Goal: Task Accomplishment & Management: Manage account settings

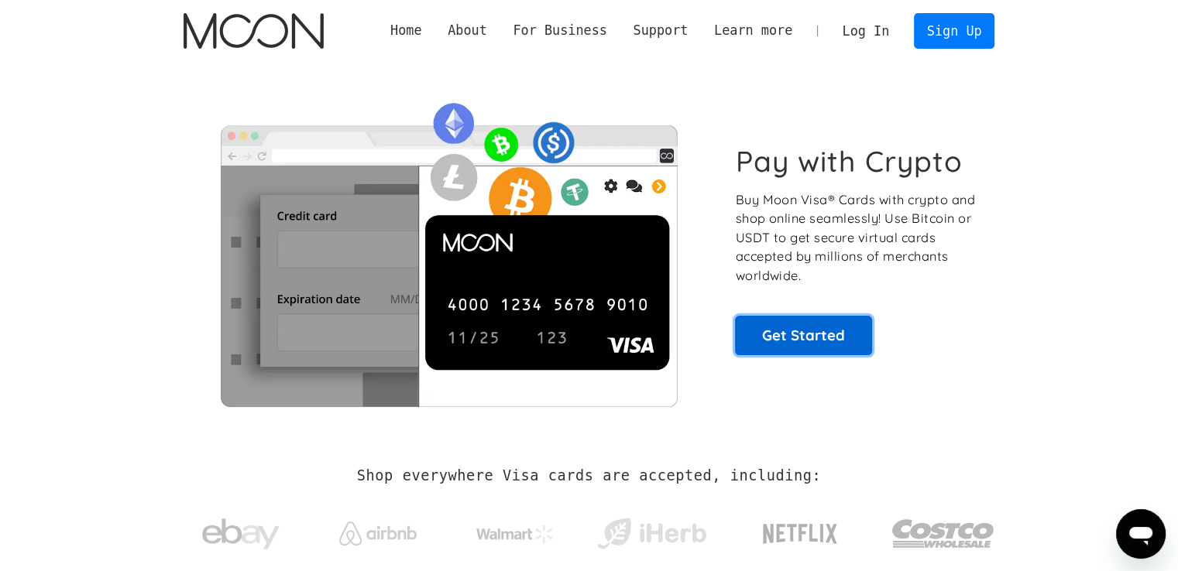
click at [809, 338] on link "Get Started" at bounding box center [803, 335] width 137 height 39
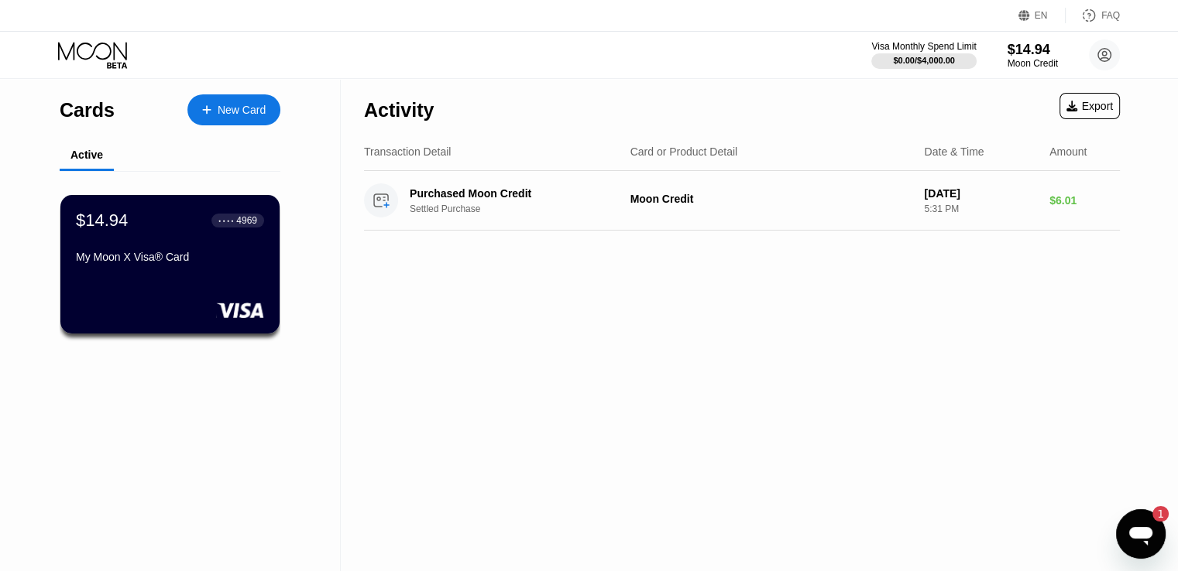
click at [1134, 540] on icon "Open messaging window, 1 unread message" at bounding box center [1141, 534] width 28 height 28
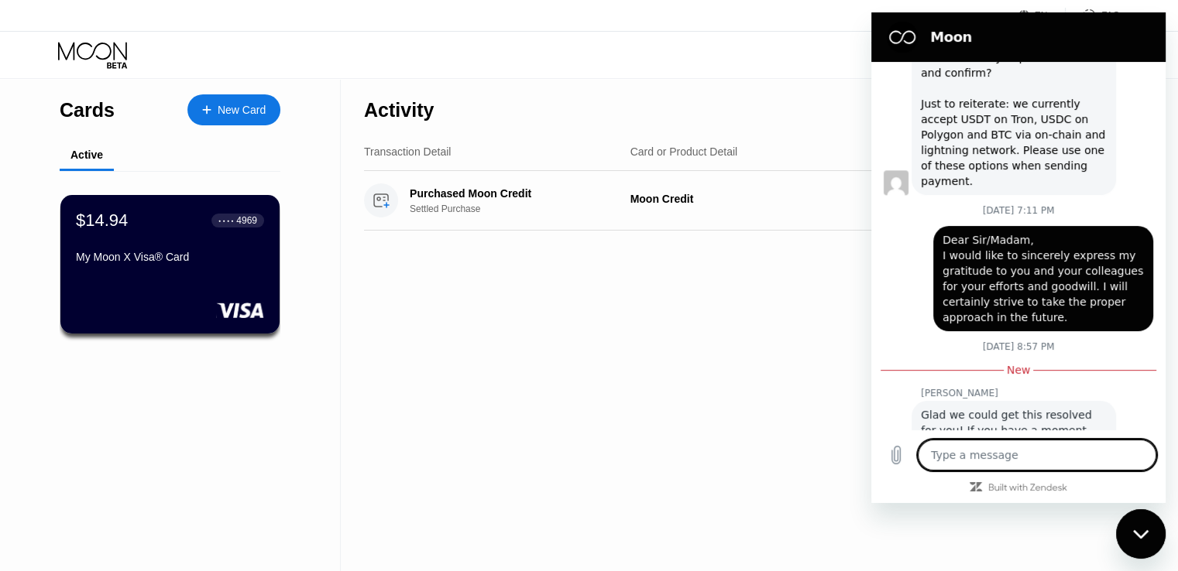
scroll to position [1639, 0]
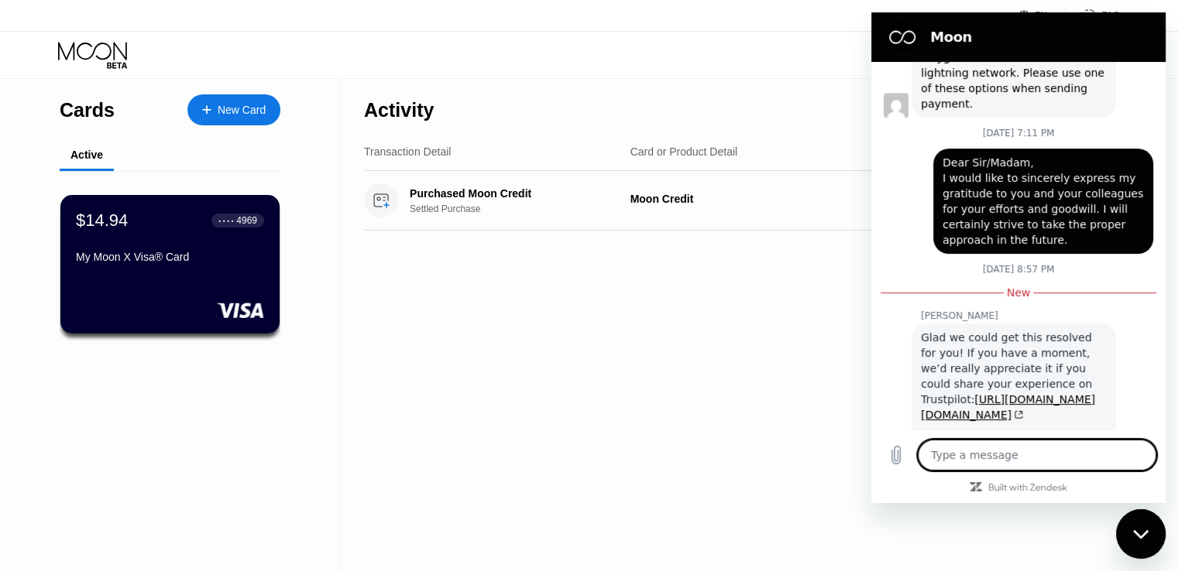
click at [1028, 355] on div "Glad we could get this resolved for you! If you have a moment, we’d really appr…" at bounding box center [1014, 399] width 186 height 139
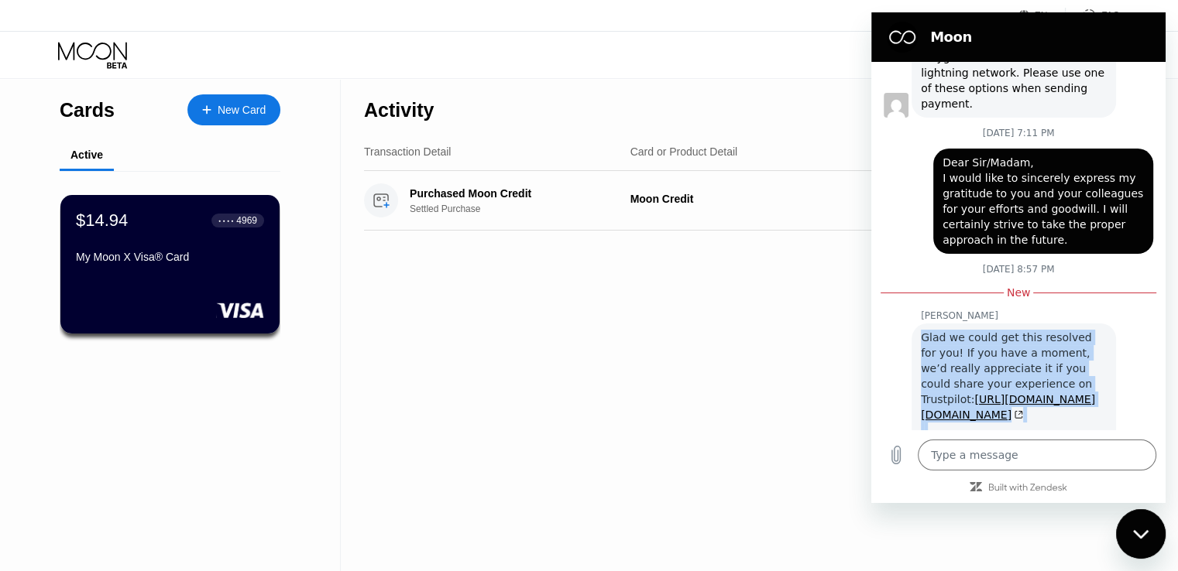
drag, startPoint x: 1001, startPoint y: 407, endPoint x: 905, endPoint y: 264, distance: 171.8
click at [905, 322] on div "[PERSON_NAME] says: Glad we could get this resolved for you! If you have a mome…" at bounding box center [1025, 398] width 282 height 153
copy div "Glad we could get this resolved for you! If you have a moment, we’d really appr…"
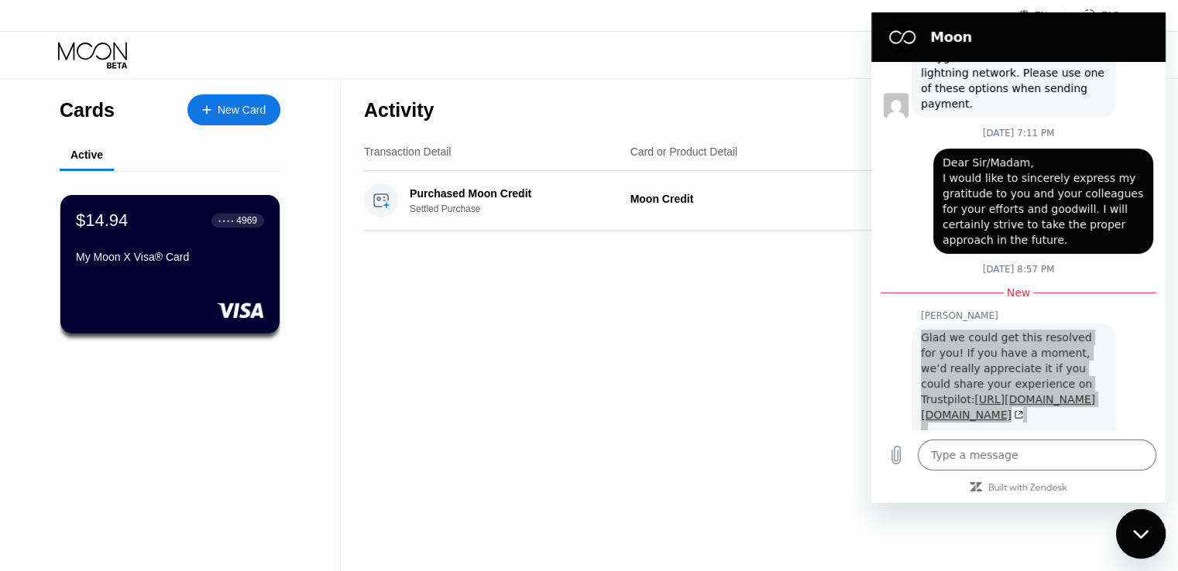
drag, startPoint x: 451, startPoint y: 357, endPoint x: 689, endPoint y: 259, distance: 257.0
click at [452, 357] on div "Activity Export Transaction Detail Card or Product Detail Date & Time Amount Pu…" at bounding box center [742, 325] width 802 height 492
click at [1150, 536] on div "Close messaging window" at bounding box center [1140, 534] width 46 height 46
type textarea "x"
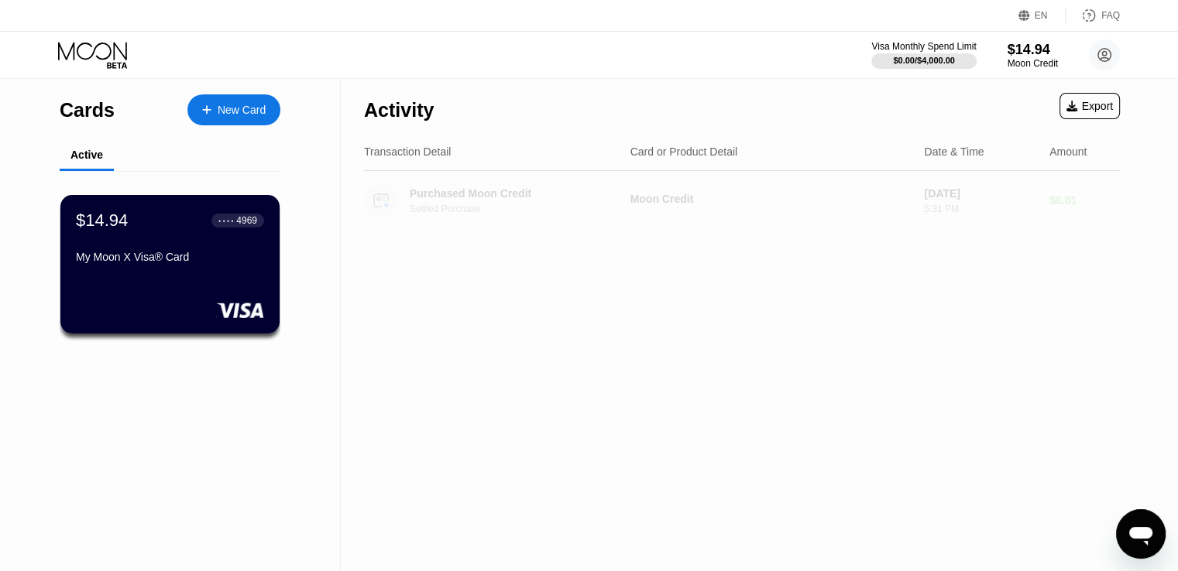
click at [1061, 202] on div "$6.01" at bounding box center [1084, 200] width 70 height 12
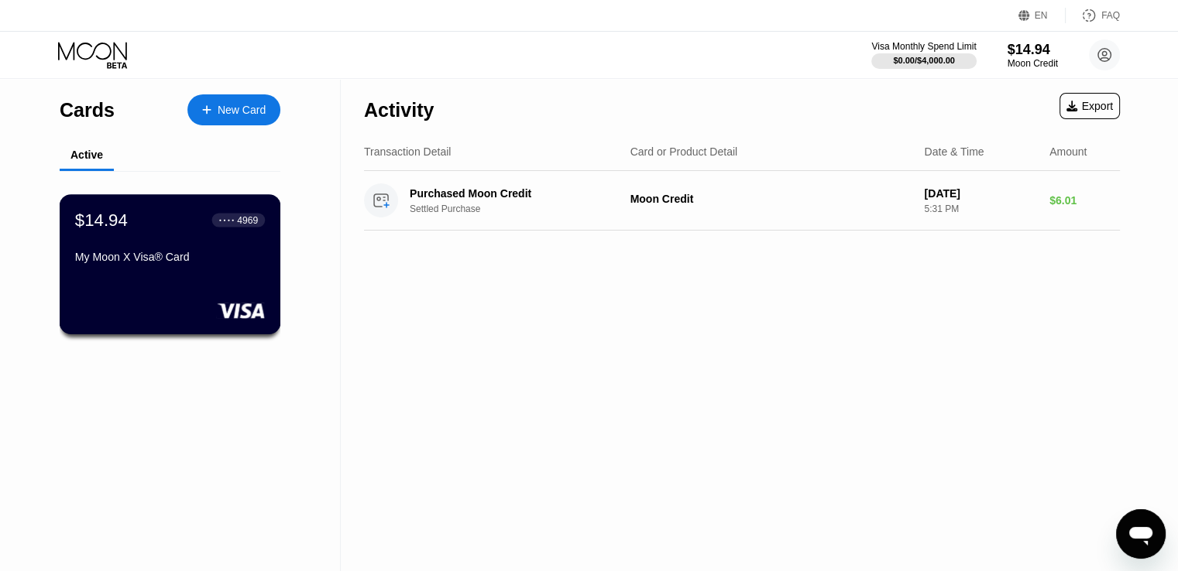
click at [121, 230] on div "$14.94" at bounding box center [101, 220] width 53 height 20
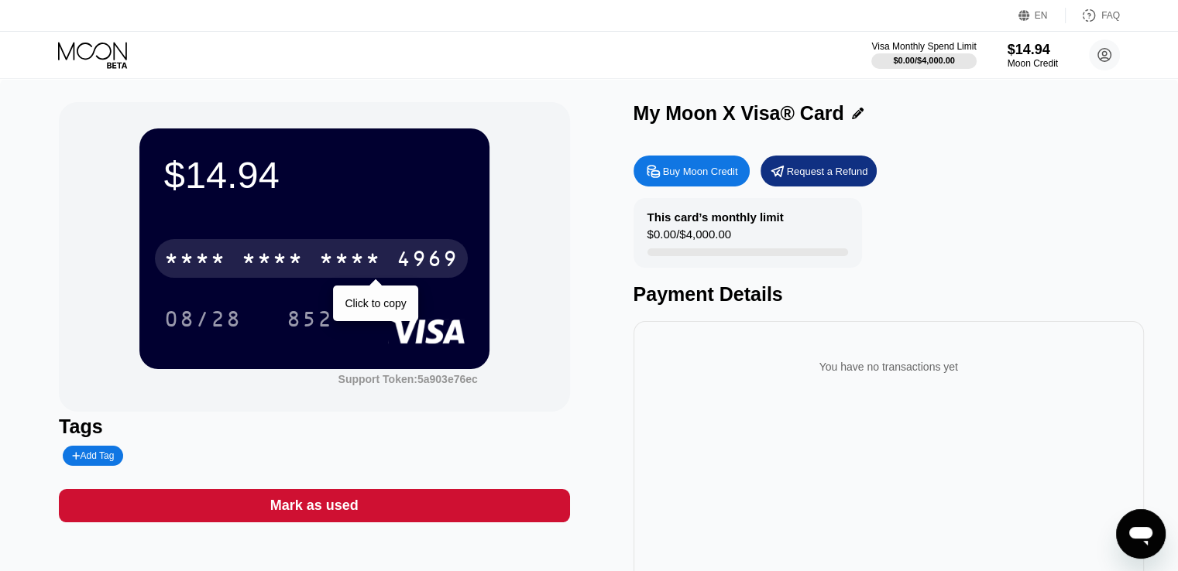
click at [265, 263] on div "* * * *" at bounding box center [273, 261] width 62 height 25
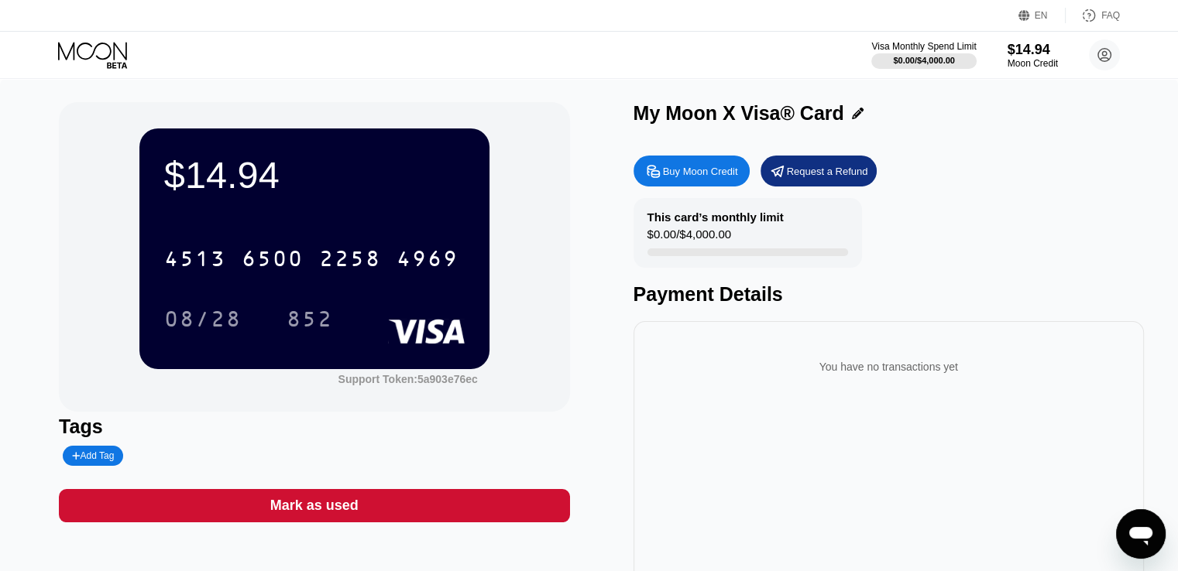
drag, startPoint x: 400, startPoint y: 383, endPoint x: 317, endPoint y: 383, distance: 82.9
click at [317, 383] on div "Support Token: 5a903e76ec" at bounding box center [314, 377] width 350 height 16
